Goal: Task Accomplishment & Management: Use online tool/utility

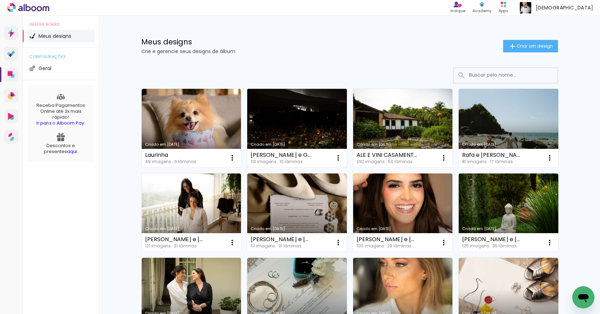
click at [310, 140] on link "Criado em [DATE]" at bounding box center [297, 128] width 100 height 78
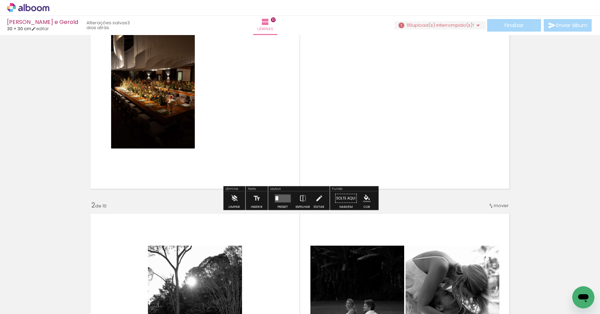
scroll to position [123, 0]
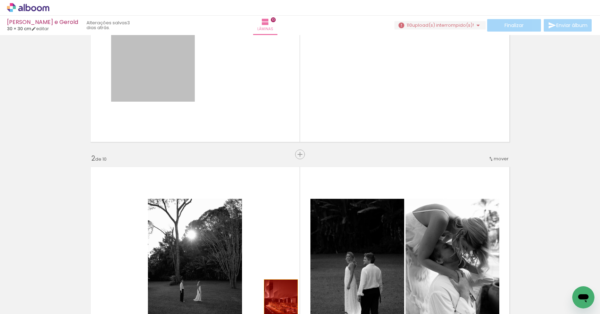
drag, startPoint x: 164, startPoint y: 70, endPoint x: 279, endPoint y: 294, distance: 252.1
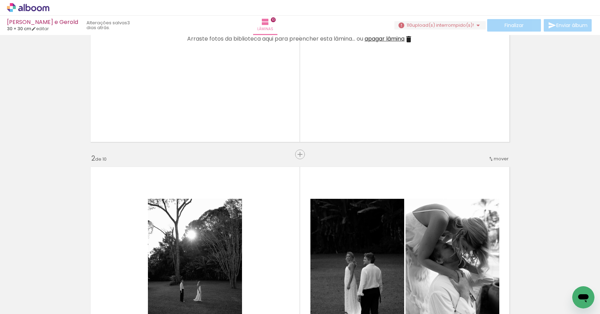
scroll to position [0, 0]
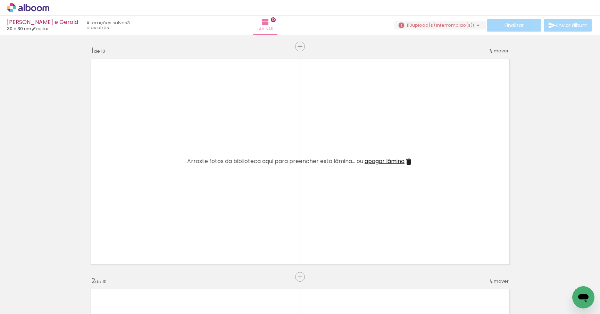
click at [382, 167] on quentale-layouter at bounding box center [300, 161] width 426 height 213
click at [381, 164] on span "apagar lâmina" at bounding box center [385, 161] width 40 height 8
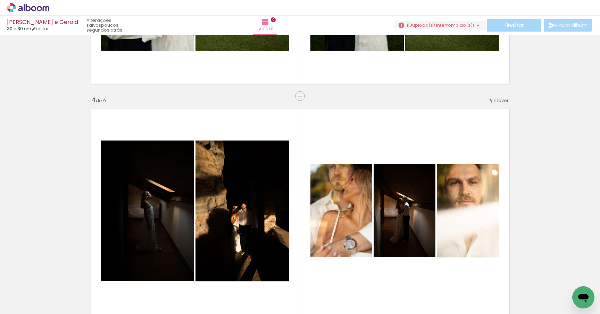
scroll to position [783, 0]
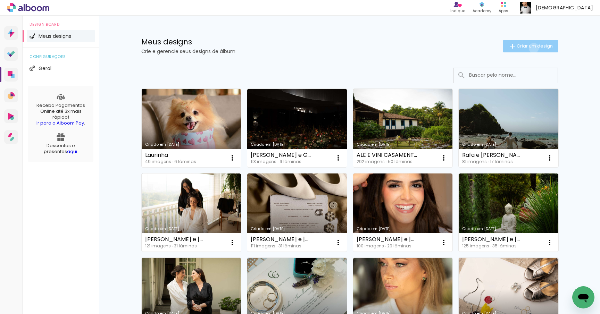
click at [532, 48] on span "Criar um design" at bounding box center [535, 46] width 36 height 5
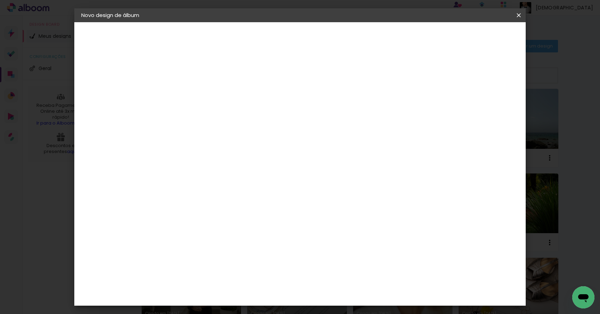
click at [195, 95] on input at bounding box center [195, 93] width 0 height 11
type input "A"
type paper-input "A"
type input "Ari e Gerold - Casamento"
type paper-input "Ari e Gerold - Casamento"
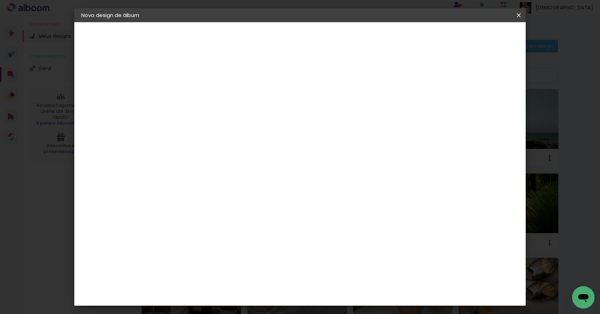
click at [0, 0] on slot "Avançar" at bounding box center [0, 0] width 0 height 0
click at [0, 0] on slot "Tamanho Livre" at bounding box center [0, 0] width 0 height 0
click at [0, 0] on slot "Avançar" at bounding box center [0, 0] width 0 height 0
click at [488, 41] on paper-button "Iniciar design" at bounding box center [464, 37] width 45 height 12
